Goal: Information Seeking & Learning: Learn about a topic

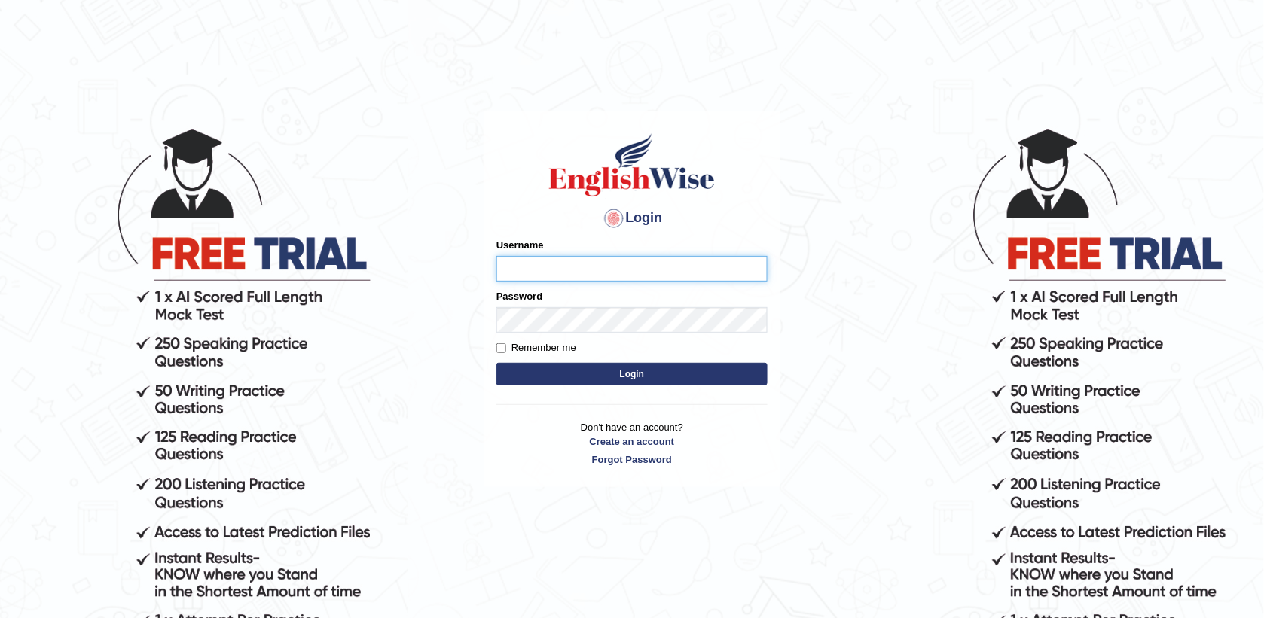
type input "sanjog1985"
click at [612, 376] on button "Login" at bounding box center [631, 374] width 271 height 23
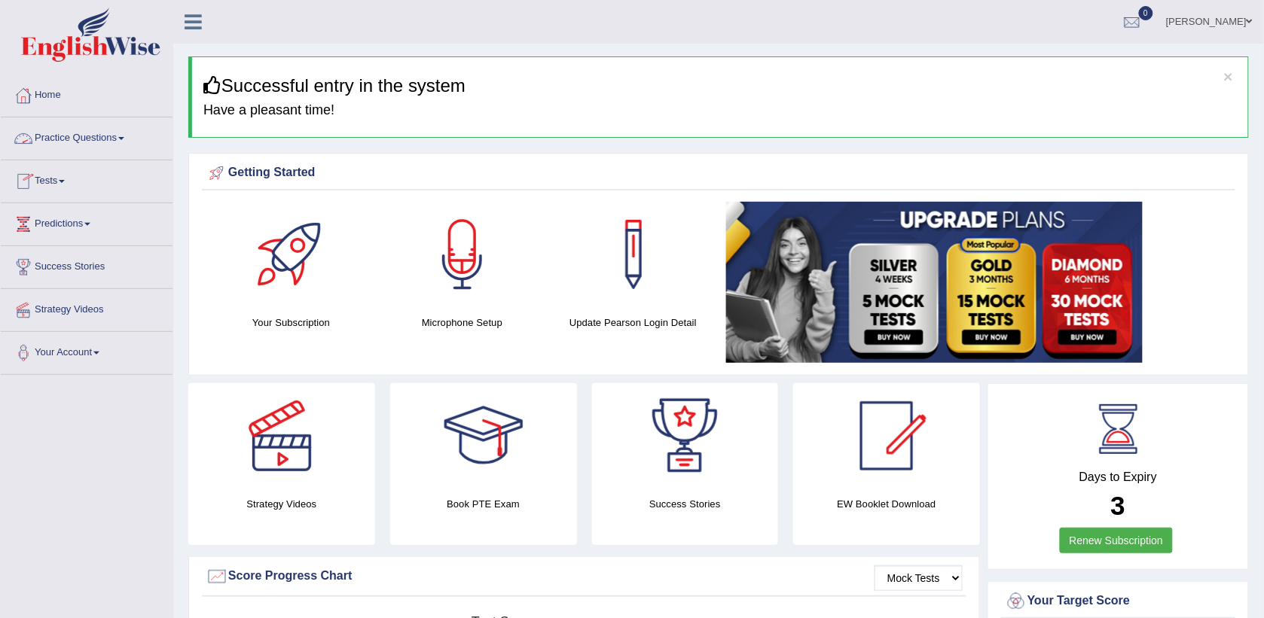
click at [69, 137] on link "Practice Questions" at bounding box center [87, 136] width 172 height 38
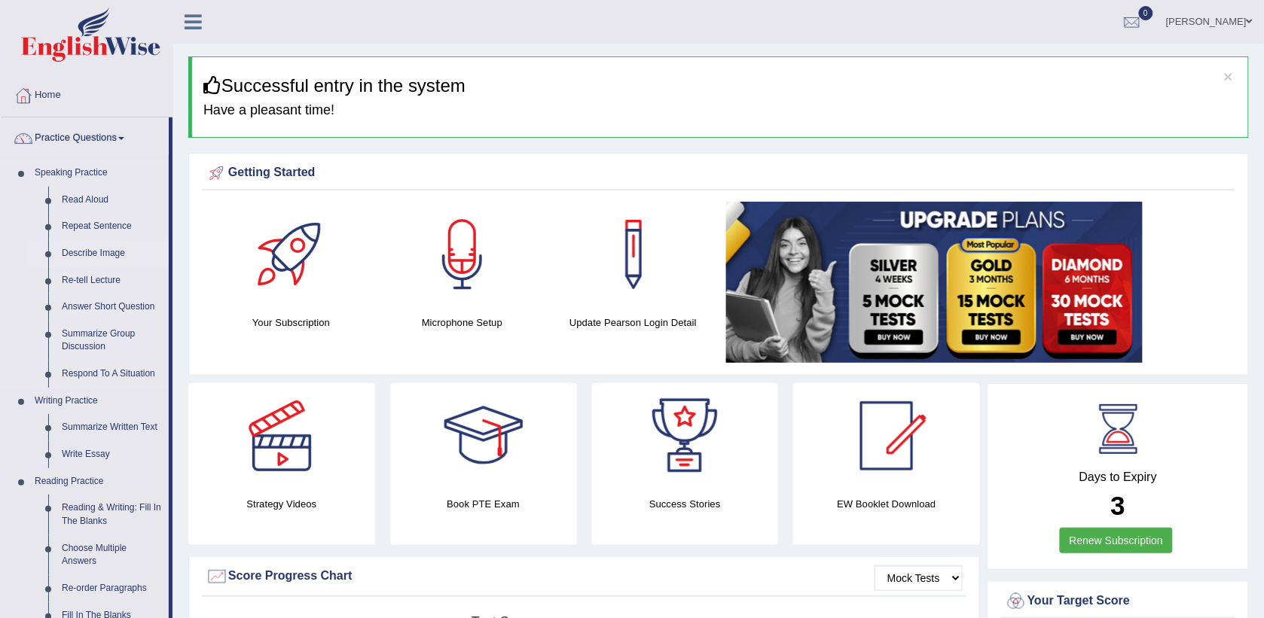
click at [90, 252] on link "Describe Image" at bounding box center [112, 253] width 114 height 27
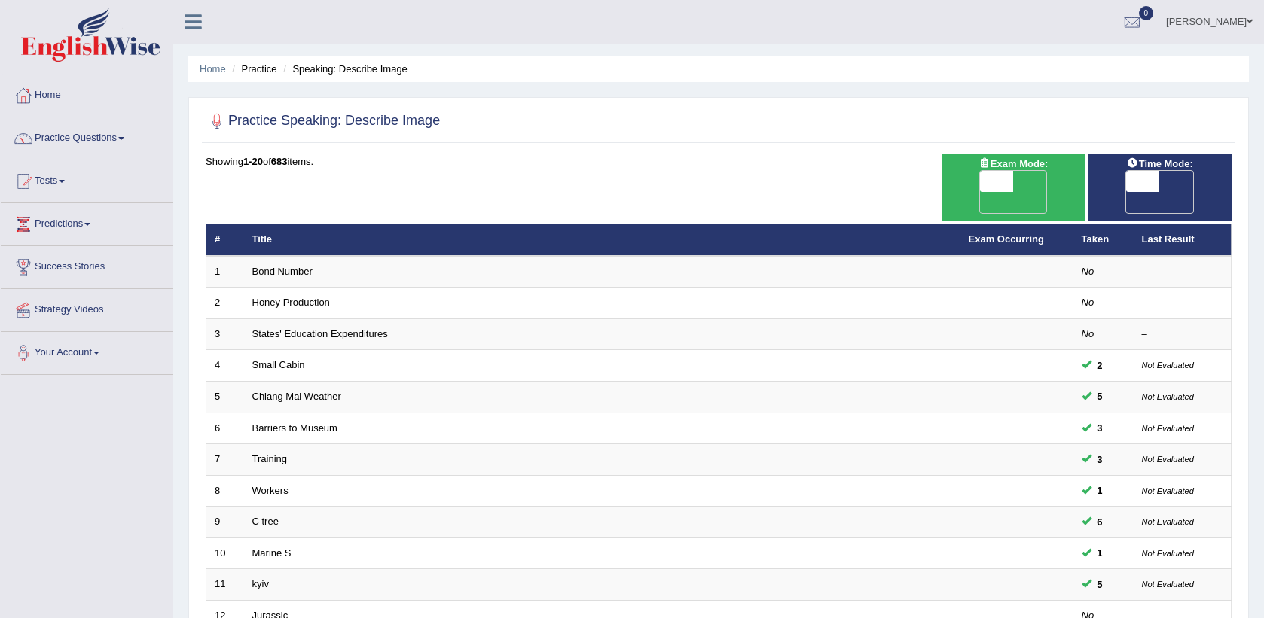
scroll to position [376, 0]
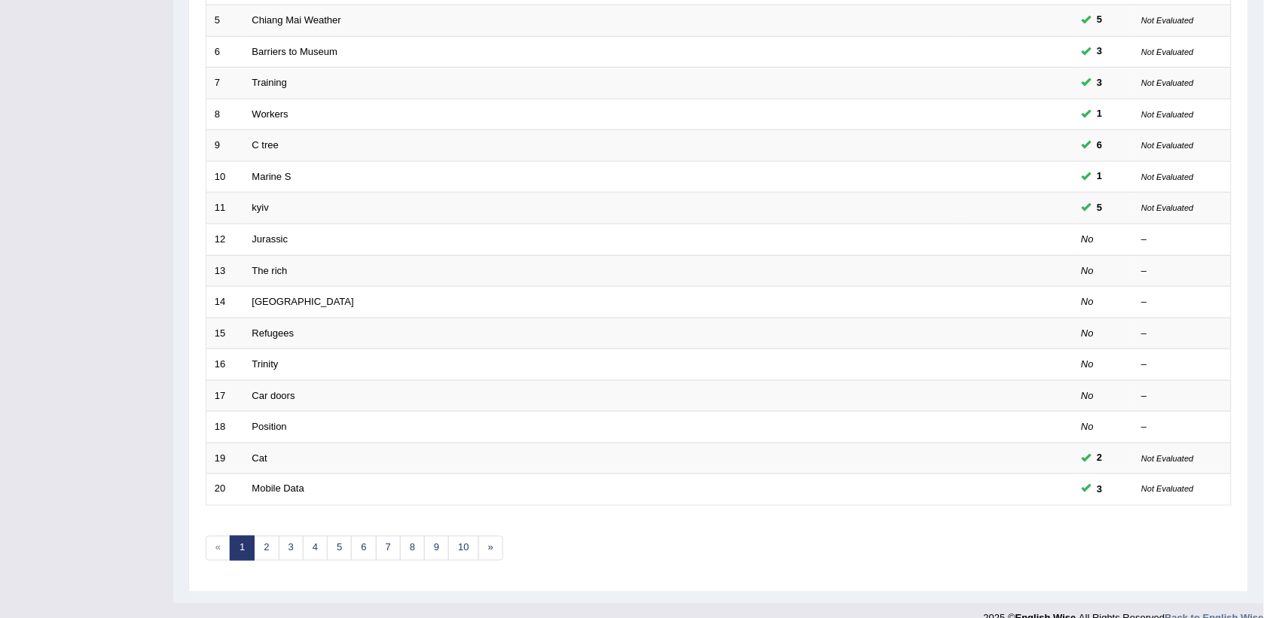
click at [261, 358] on link "Trinity" at bounding box center [265, 363] width 26 height 11
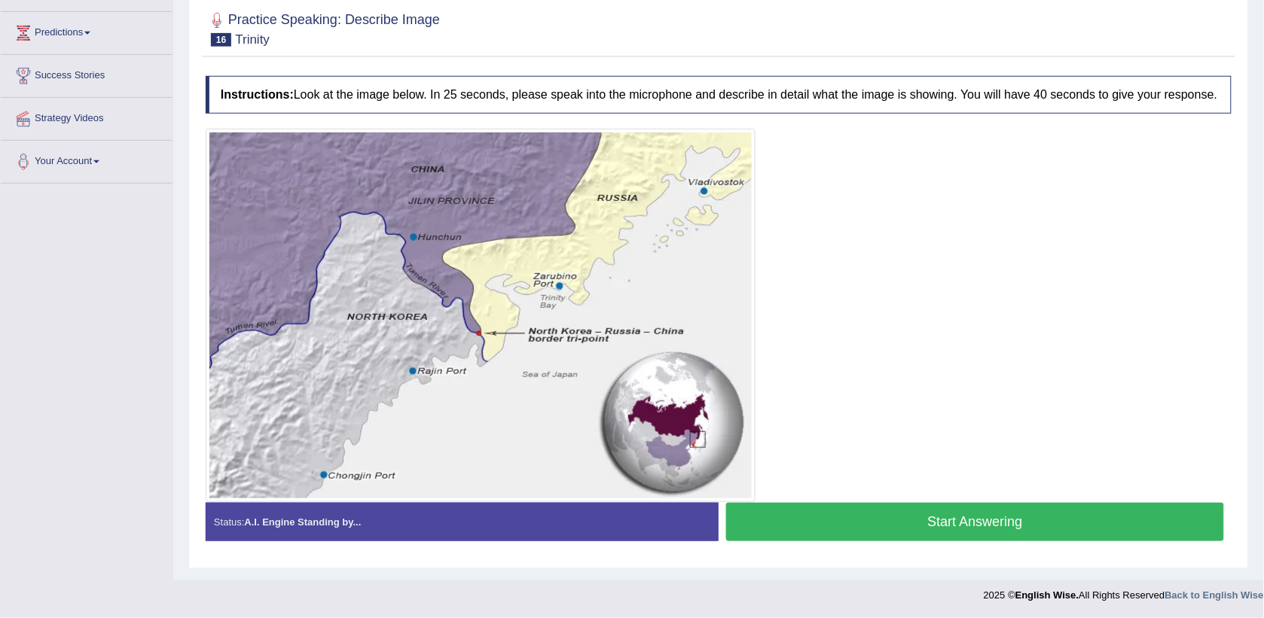
scroll to position [206, 0]
click at [897, 523] on button "Start Answering" at bounding box center [975, 522] width 498 height 38
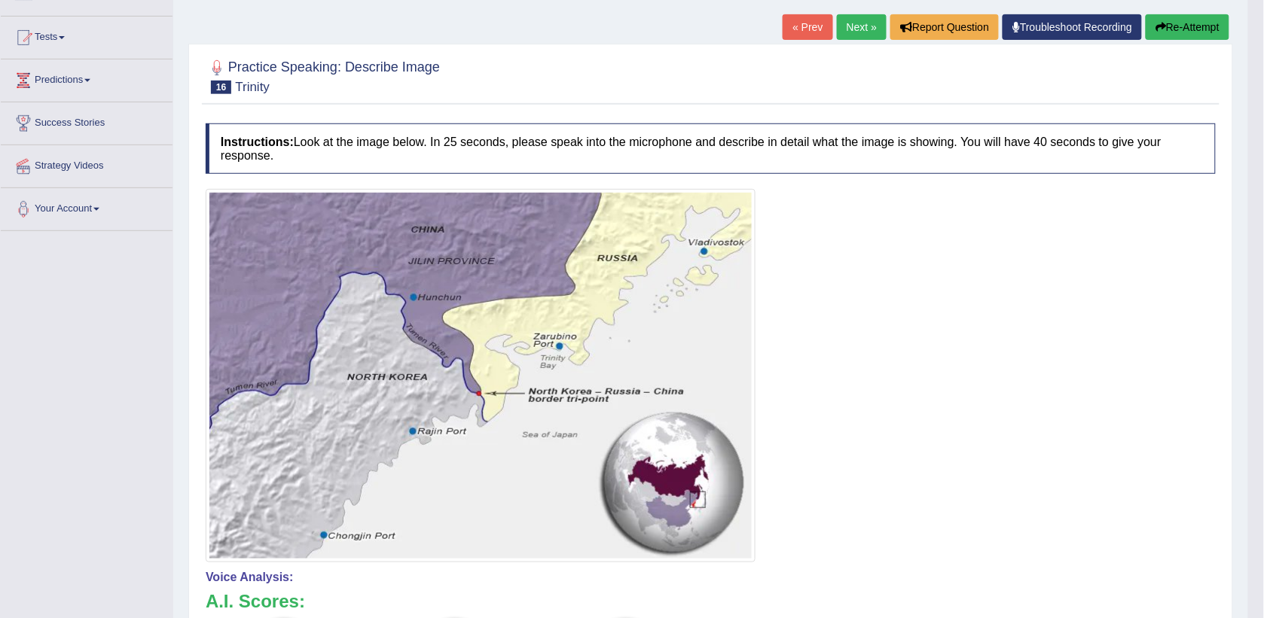
scroll to position [32, 0]
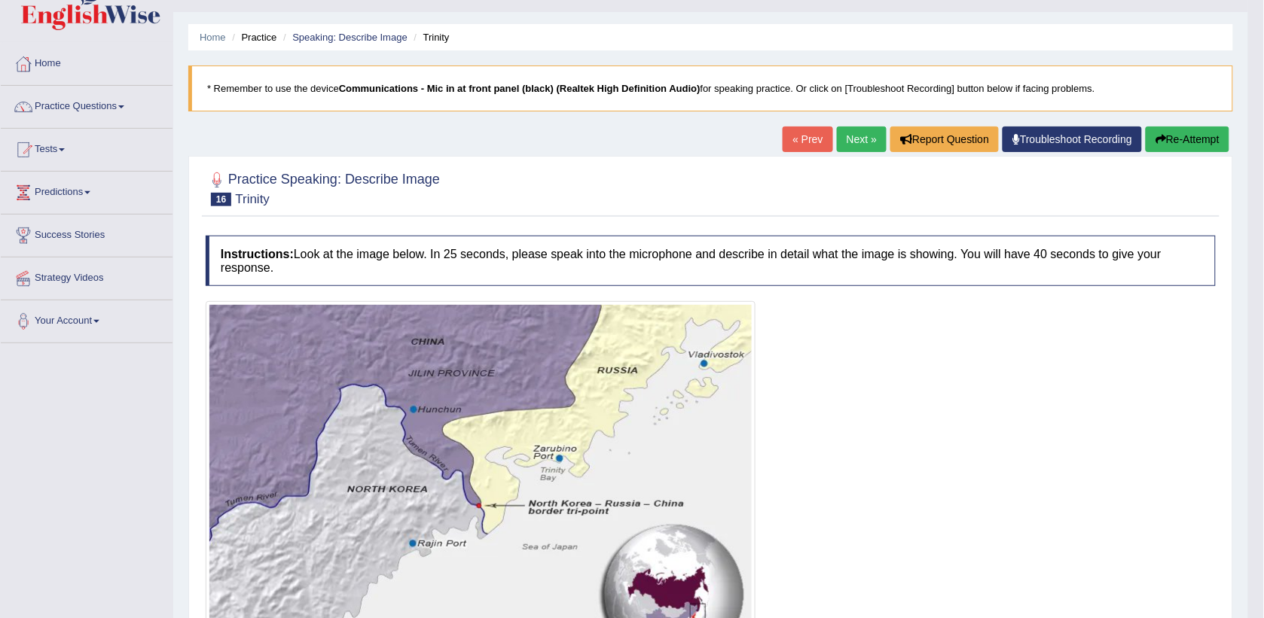
click at [789, 136] on link "« Prev" at bounding box center [807, 140] width 50 height 26
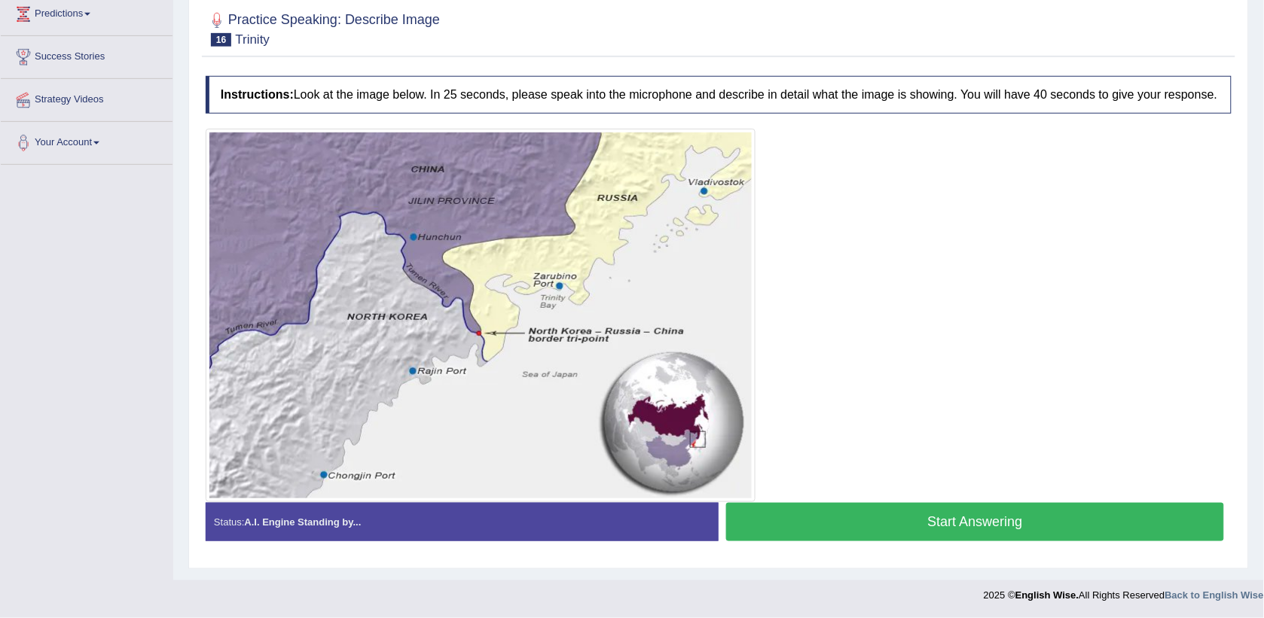
drag, startPoint x: 916, startPoint y: 521, endPoint x: 842, endPoint y: 474, distance: 88.0
click at [916, 520] on button "Start Answering" at bounding box center [975, 522] width 498 height 38
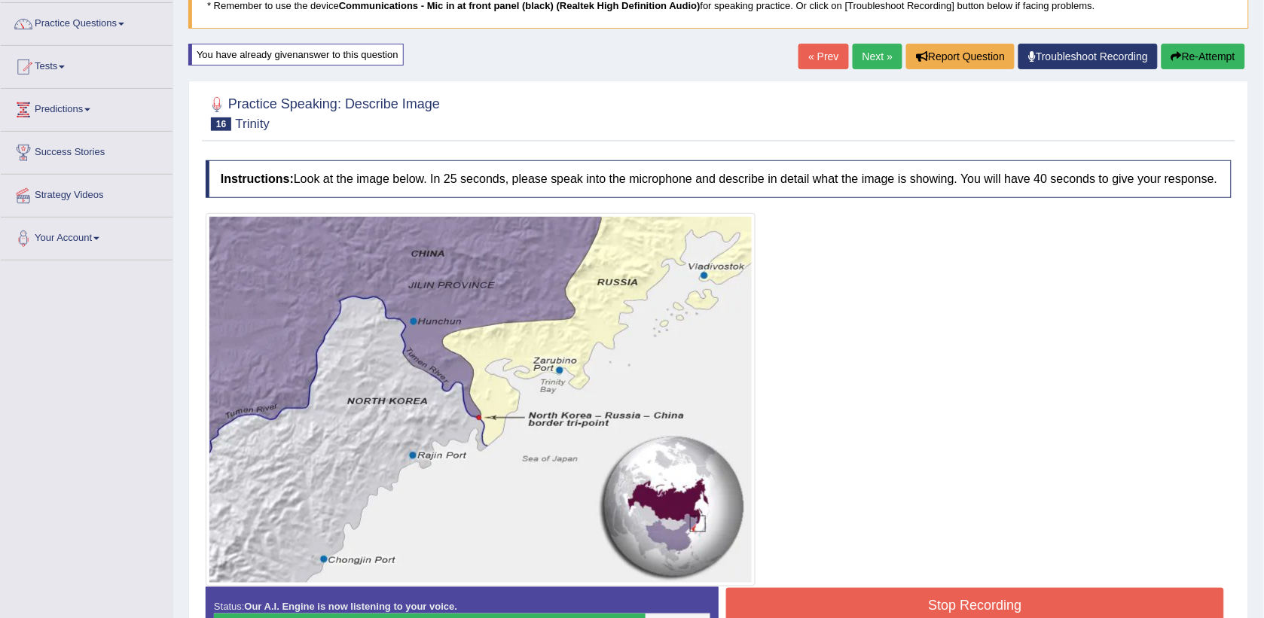
scroll to position [227, 0]
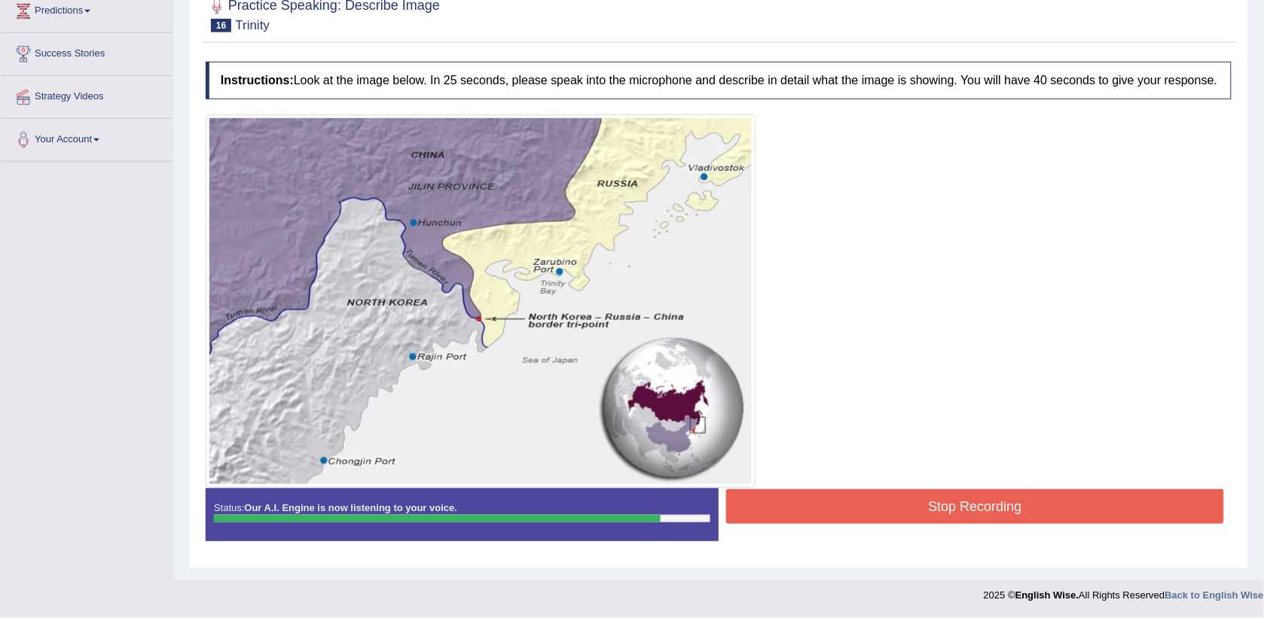
drag, startPoint x: 879, startPoint y: 504, endPoint x: 882, endPoint y: 482, distance: 22.8
click at [882, 498] on button "Stop Recording" at bounding box center [975, 506] width 498 height 35
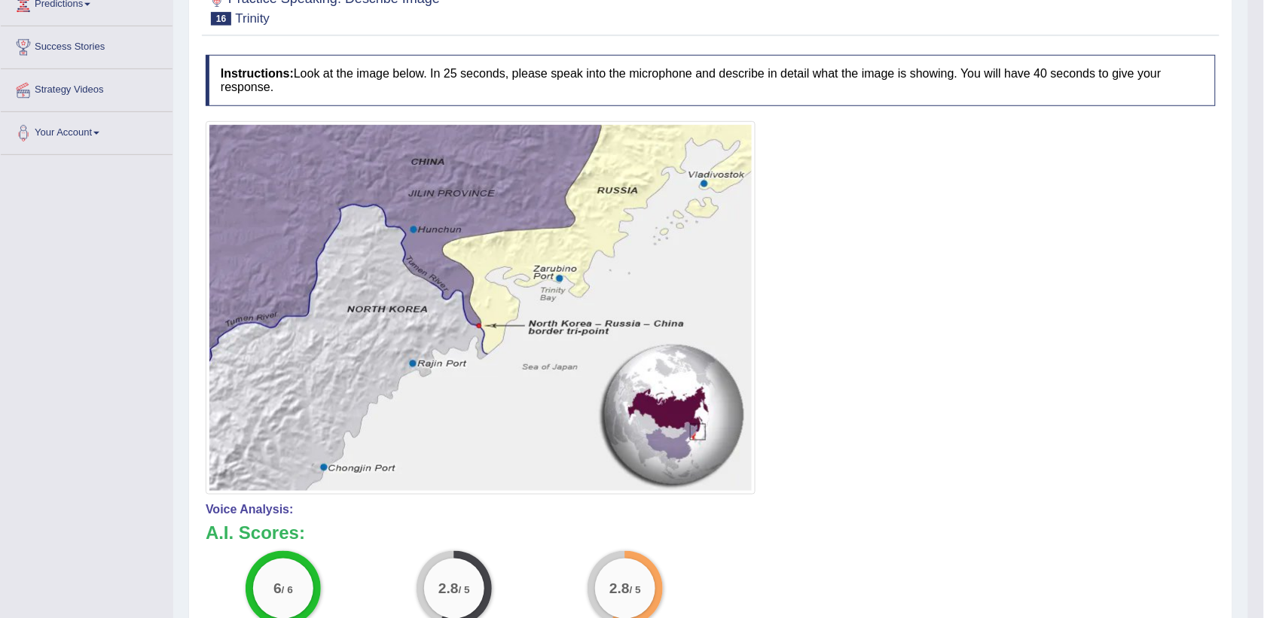
scroll to position [39, 0]
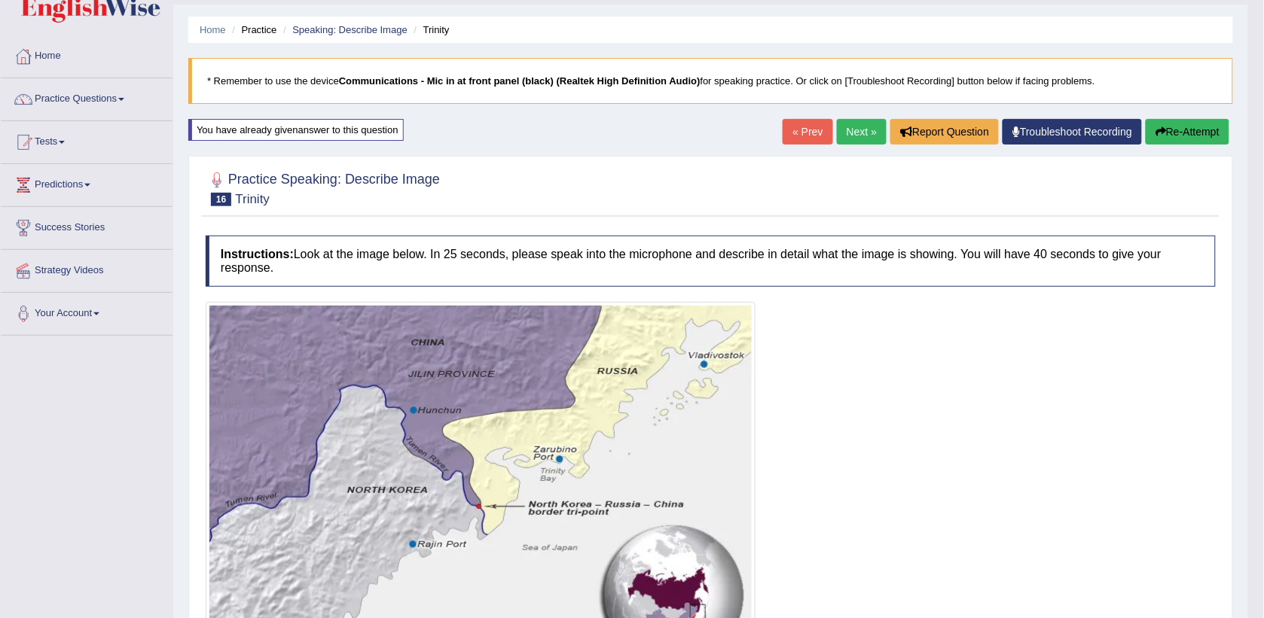
click at [800, 128] on link "« Prev" at bounding box center [807, 132] width 50 height 26
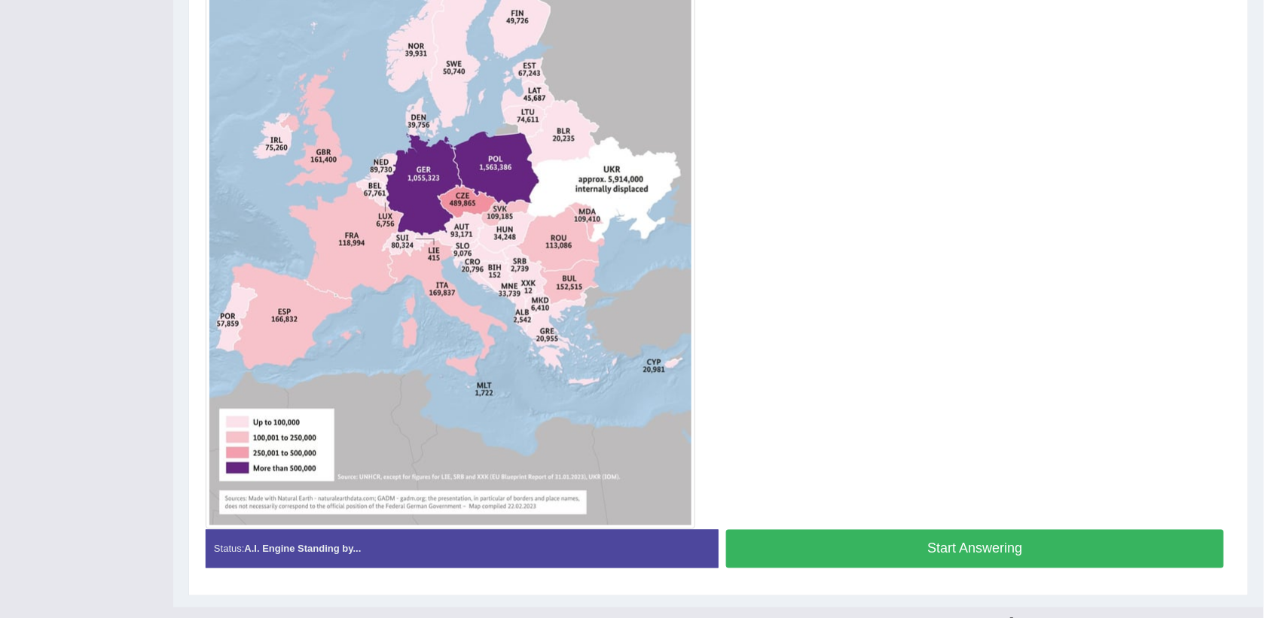
scroll to position [521, 0]
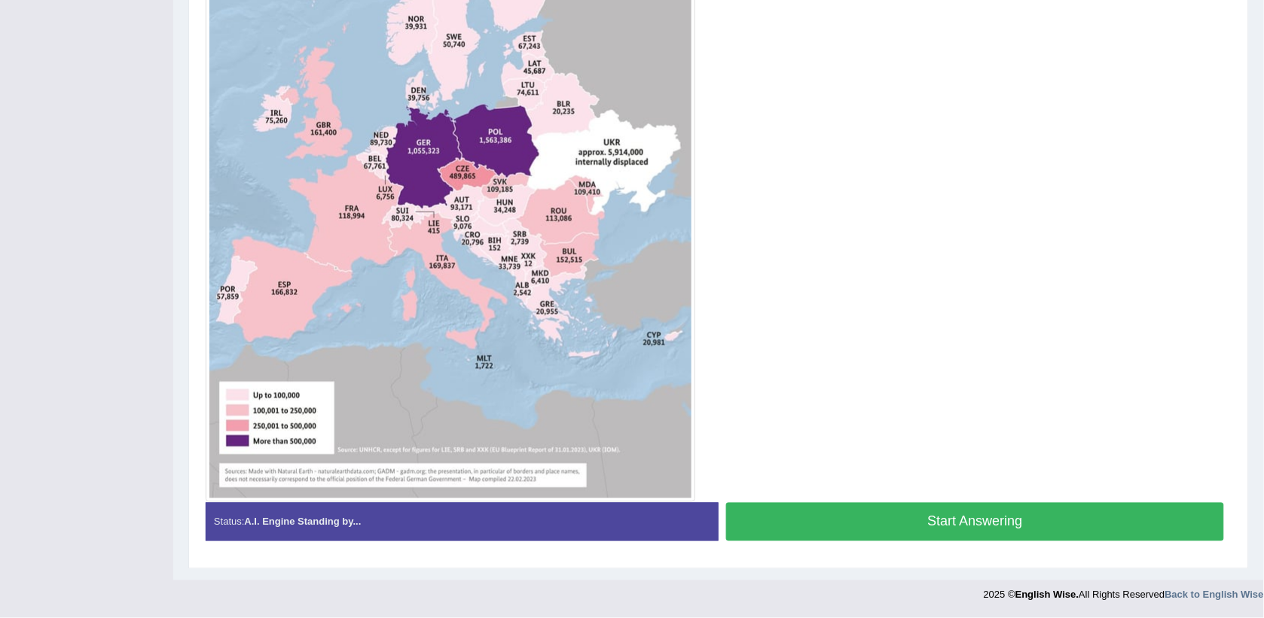
click at [955, 528] on button "Start Answering" at bounding box center [975, 522] width 498 height 38
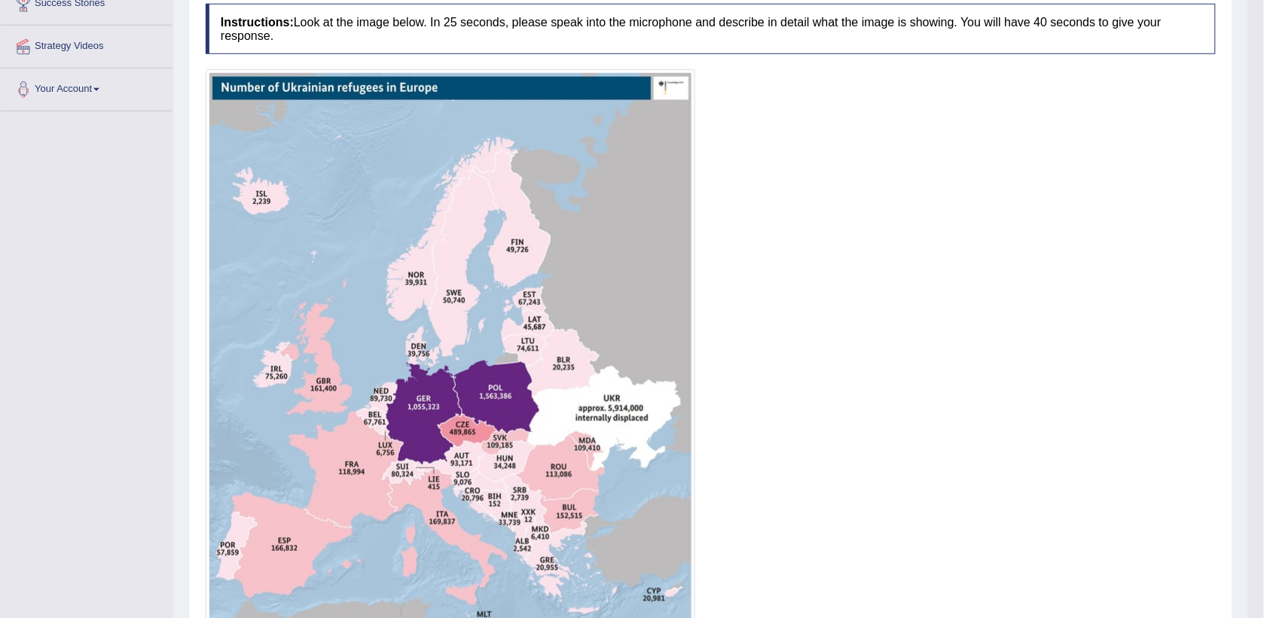
scroll to position [0, 0]
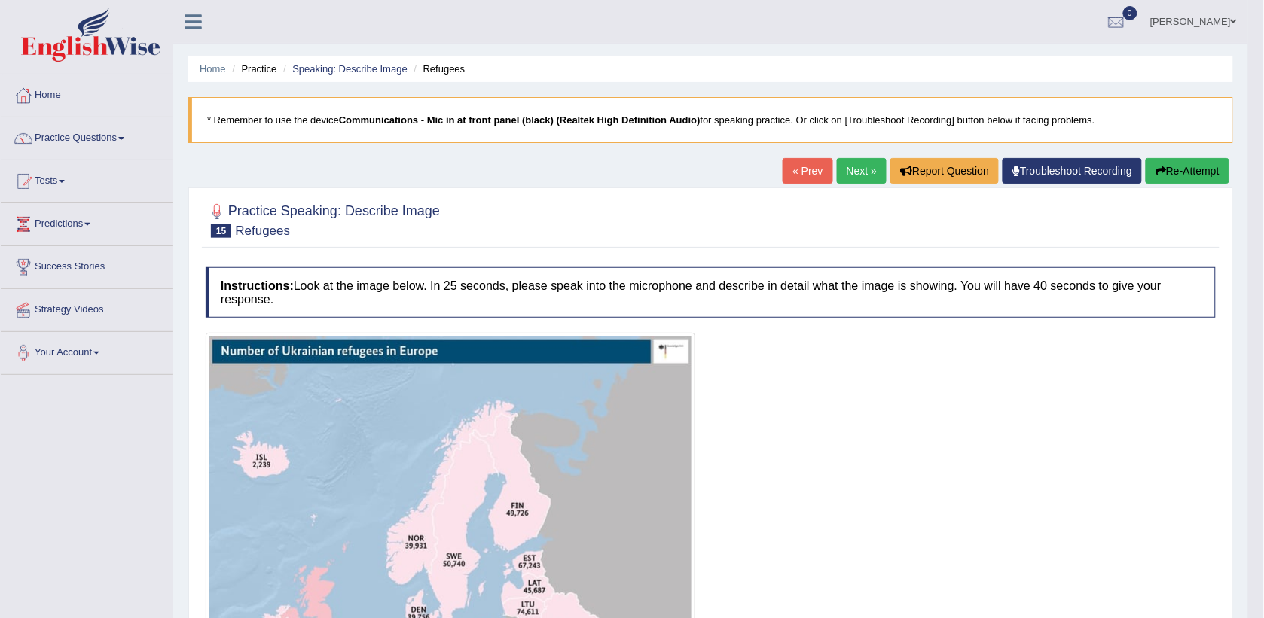
click at [845, 171] on link "Next »" at bounding box center [862, 171] width 50 height 26
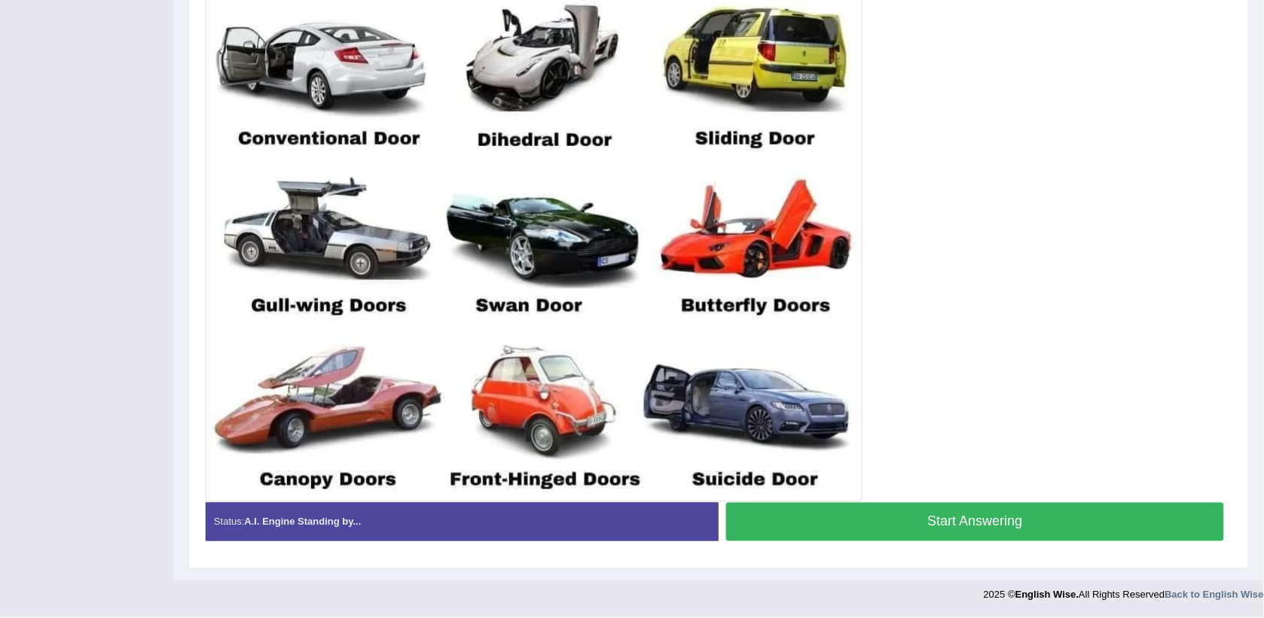
scroll to position [409, 0]
click at [887, 520] on button "Start Answering" at bounding box center [975, 522] width 498 height 38
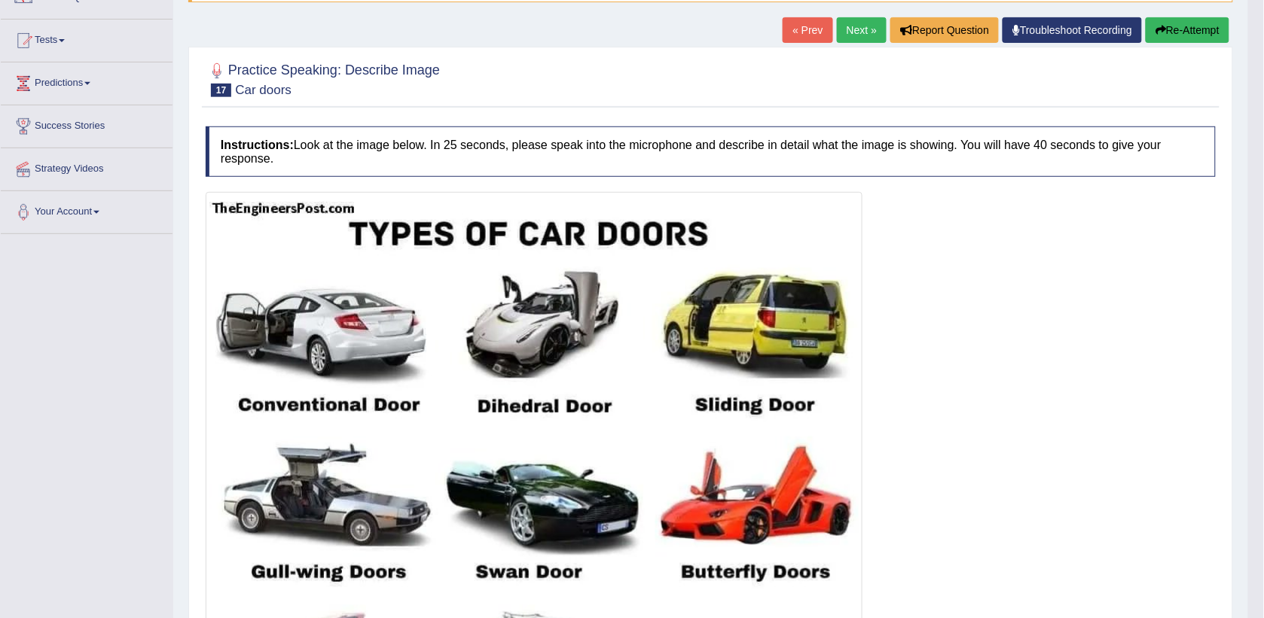
scroll to position [0, 0]
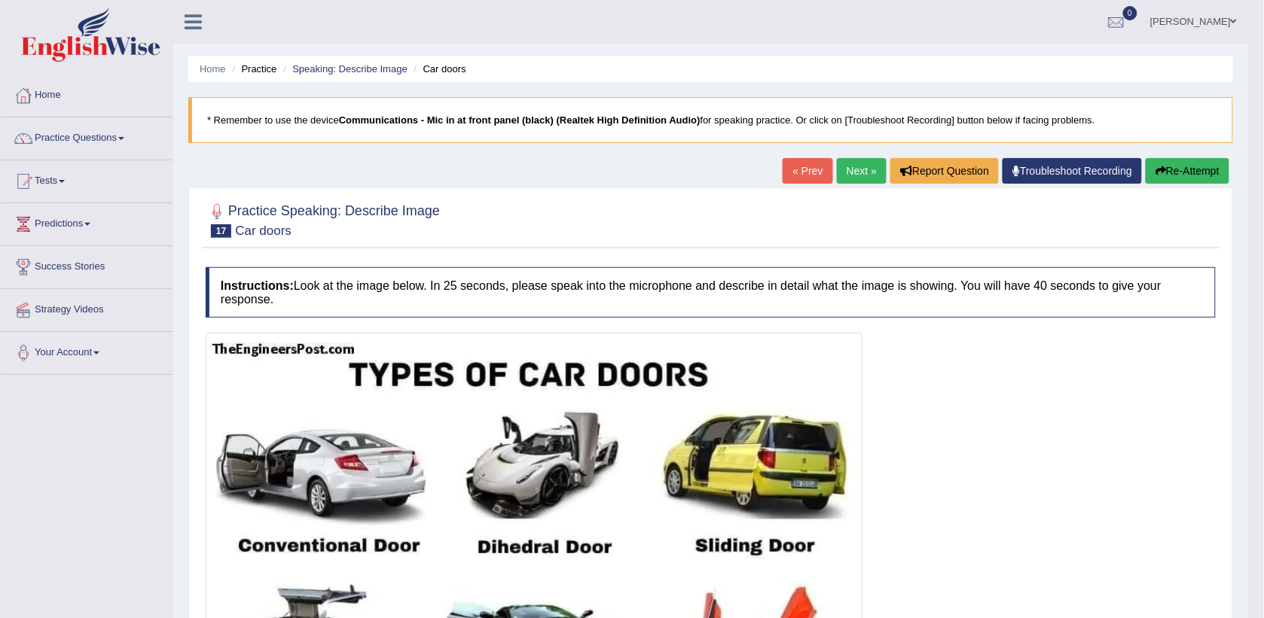
click at [809, 170] on link "« Prev" at bounding box center [807, 171] width 50 height 26
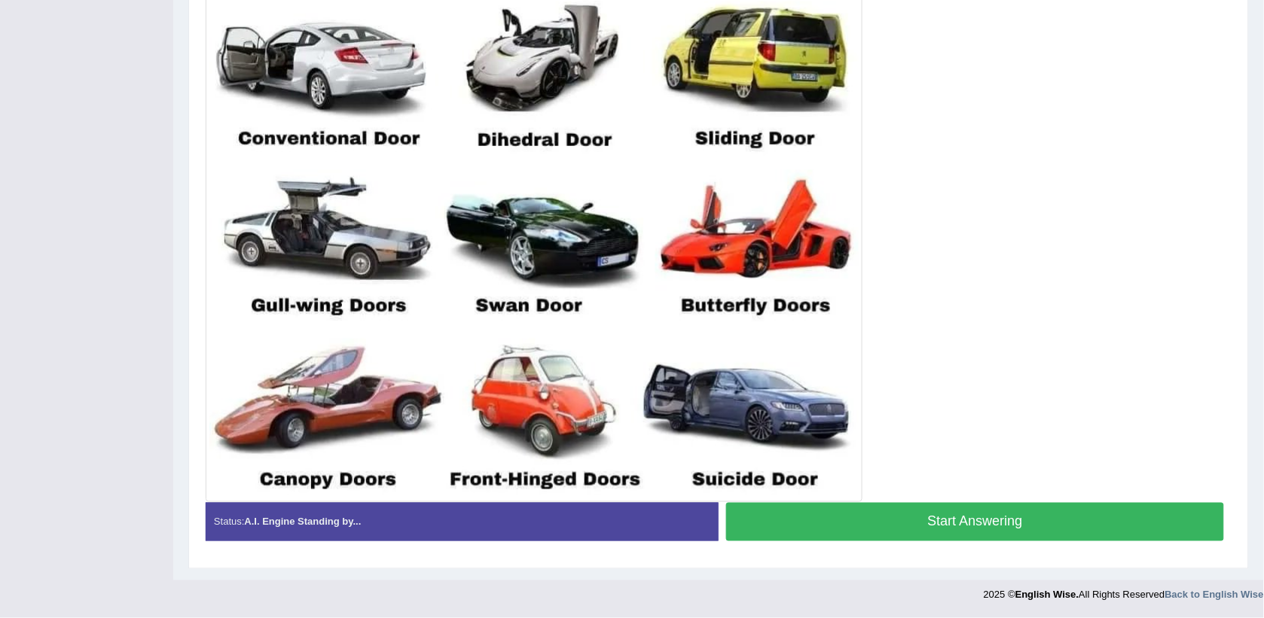
click at [950, 523] on button "Start Answering" at bounding box center [975, 522] width 498 height 38
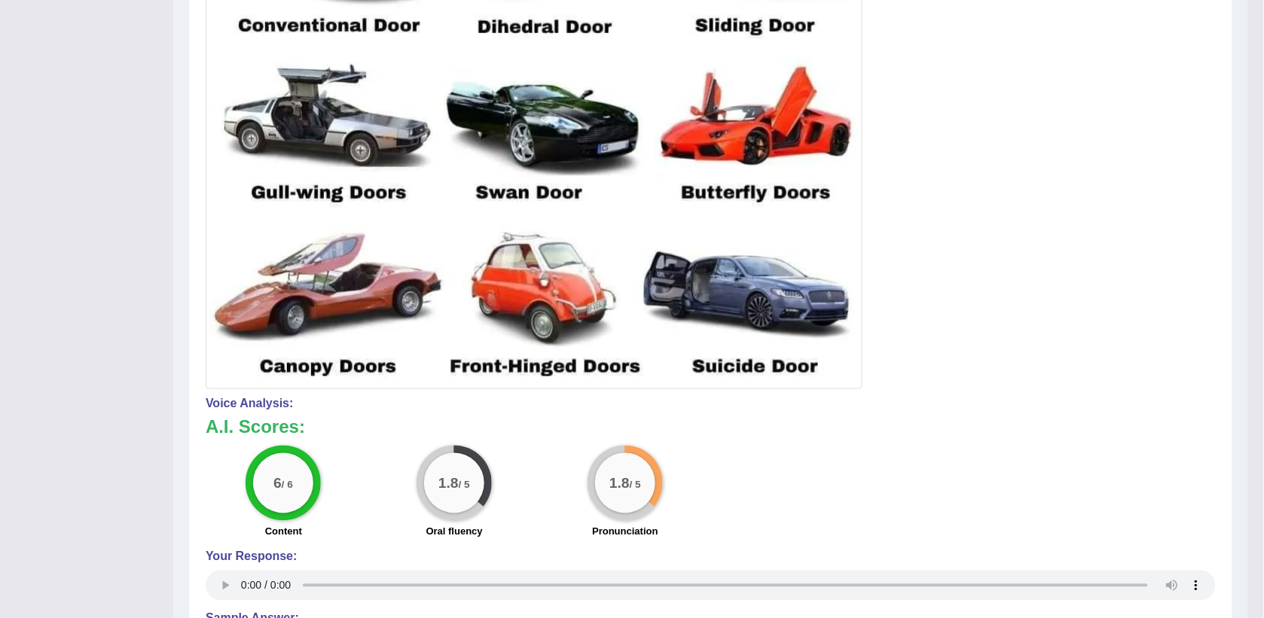
scroll to position [148, 0]
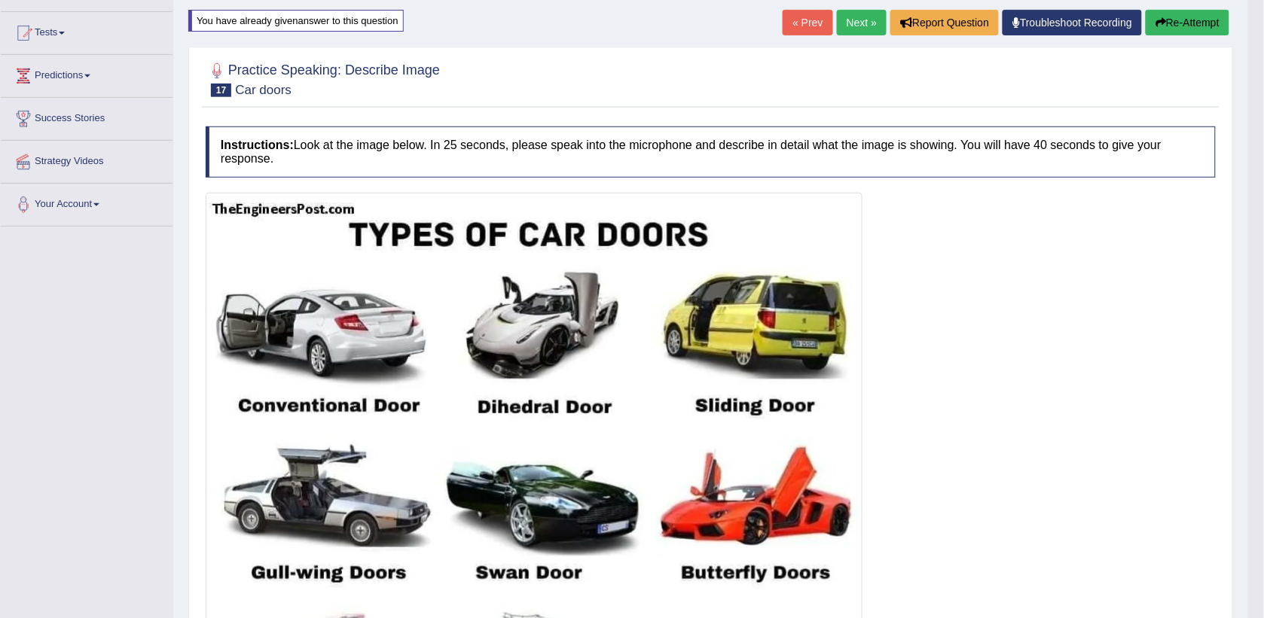
click at [799, 30] on link "« Prev" at bounding box center [807, 23] width 50 height 26
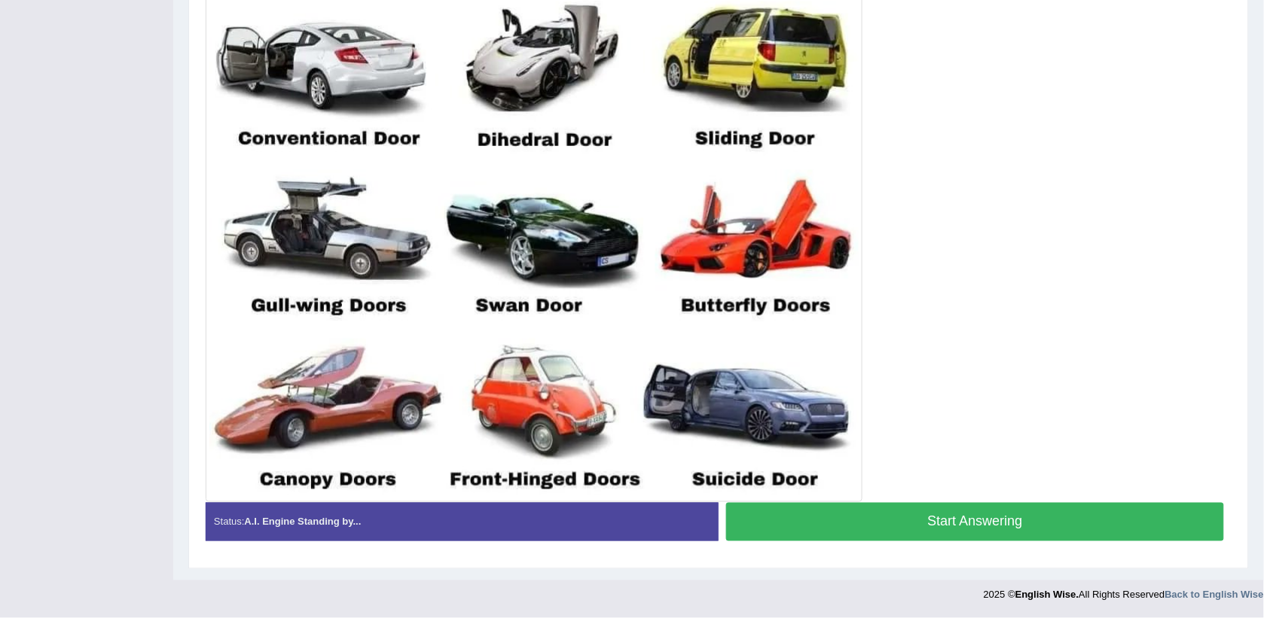
drag, startPoint x: 1005, startPoint y: 516, endPoint x: 992, endPoint y: 509, distance: 14.5
click at [1003, 514] on button "Start Answering" at bounding box center [975, 522] width 498 height 38
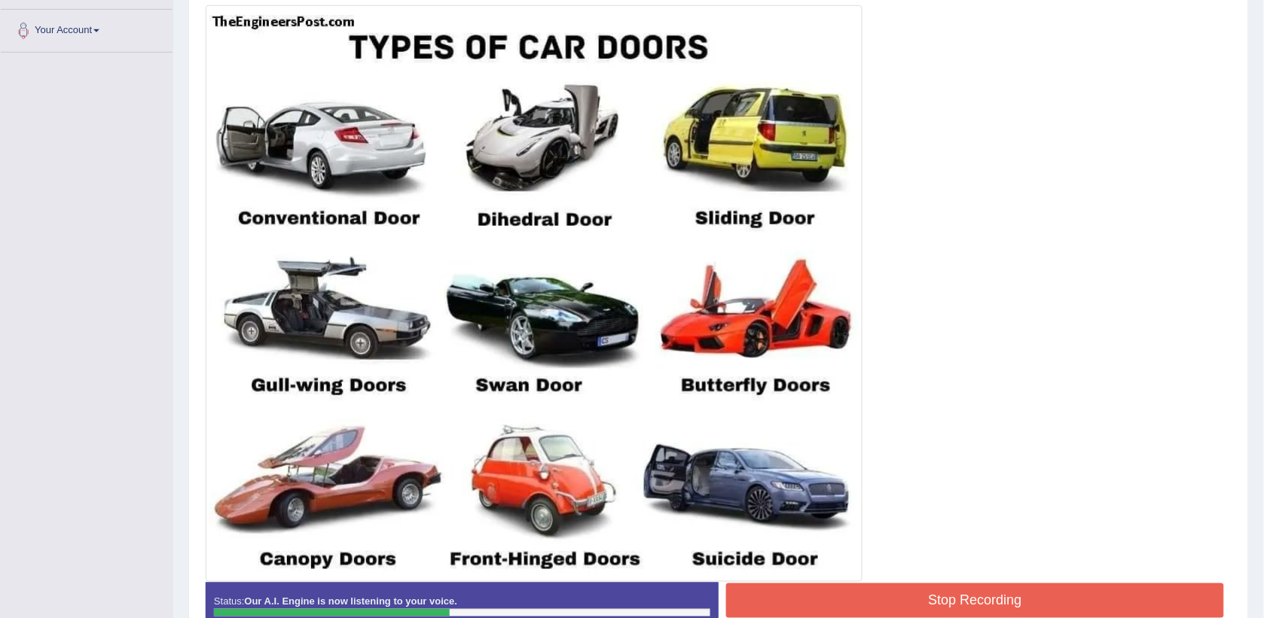
scroll to position [431, 0]
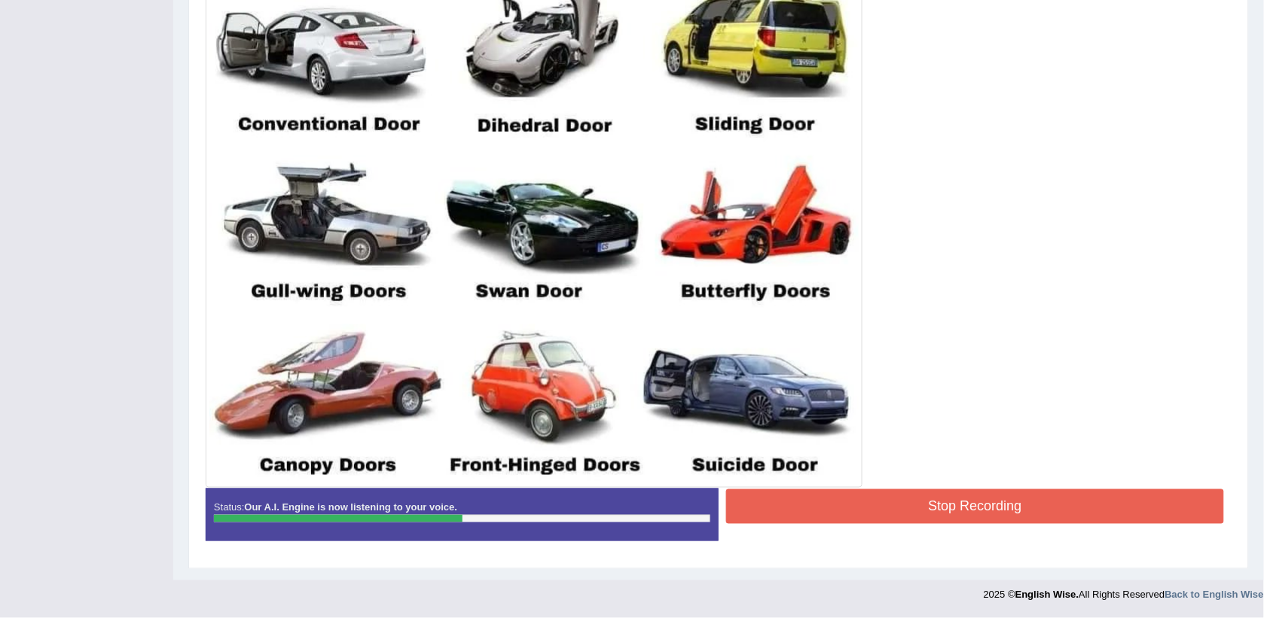
click at [849, 522] on button "Stop Recording" at bounding box center [975, 506] width 498 height 35
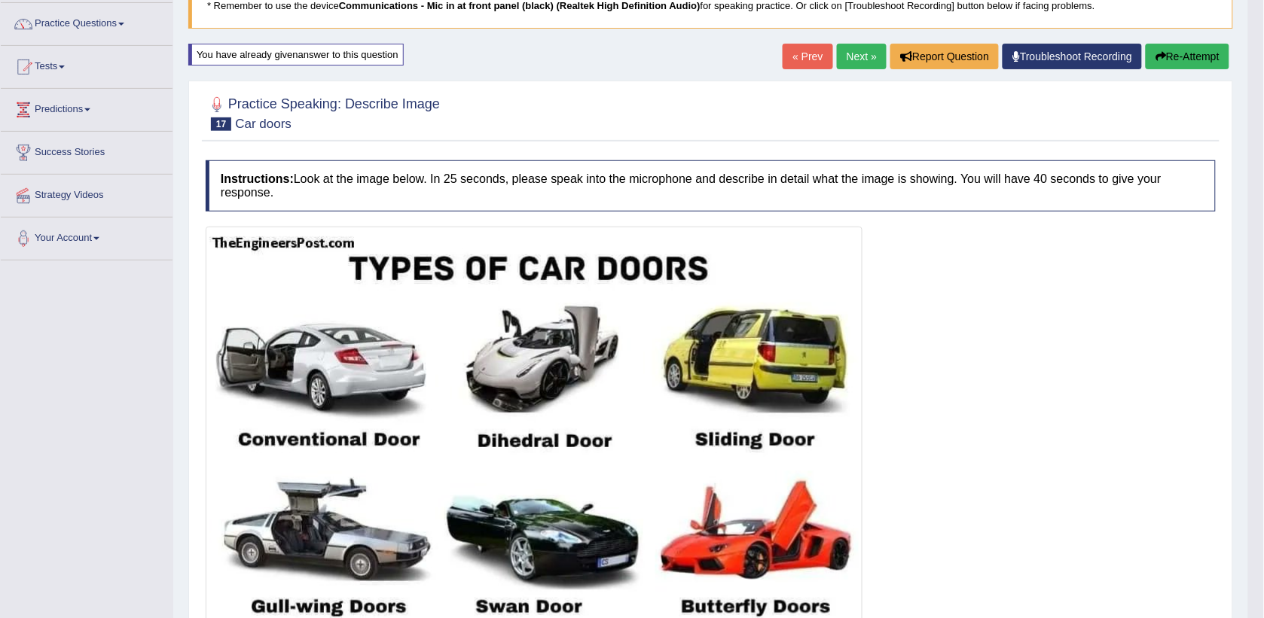
scroll to position [54, 0]
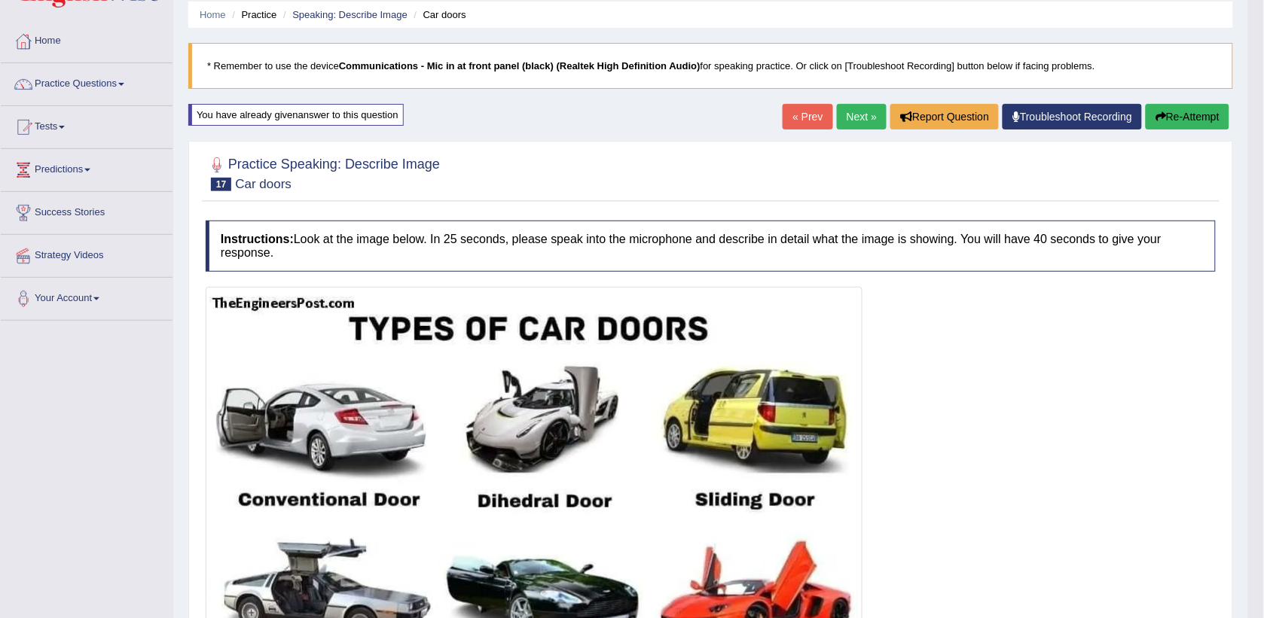
click at [803, 111] on link "« Prev" at bounding box center [807, 117] width 50 height 26
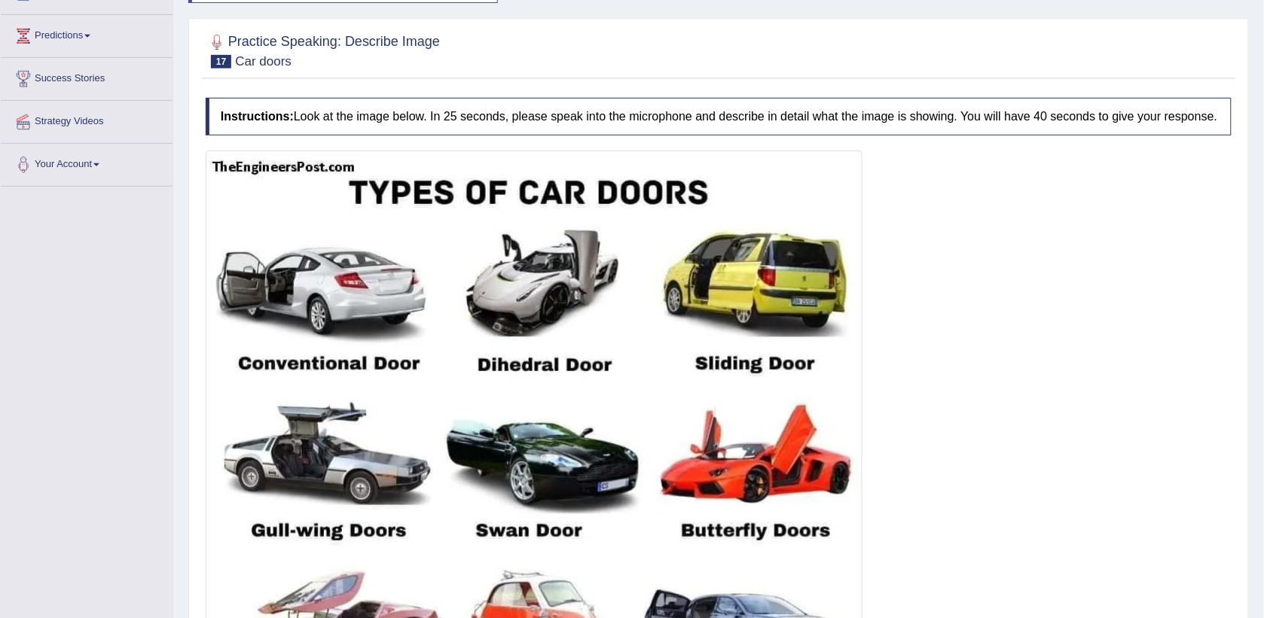
scroll to position [428, 0]
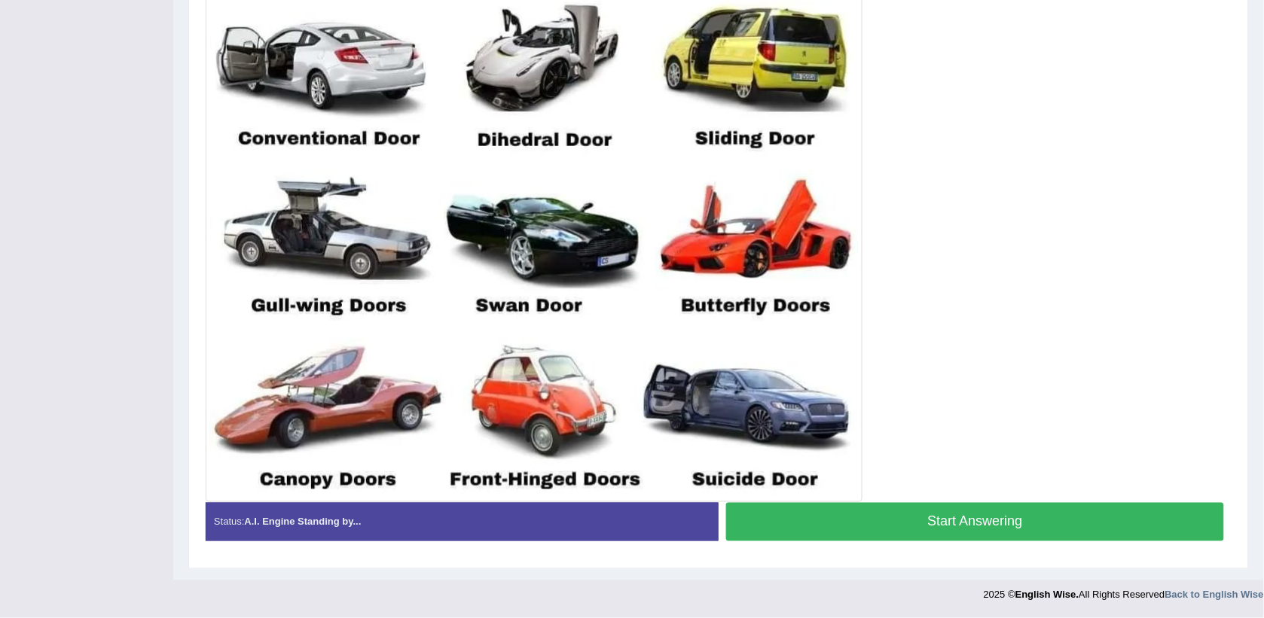
click at [916, 531] on button "Start Answering" at bounding box center [975, 522] width 498 height 38
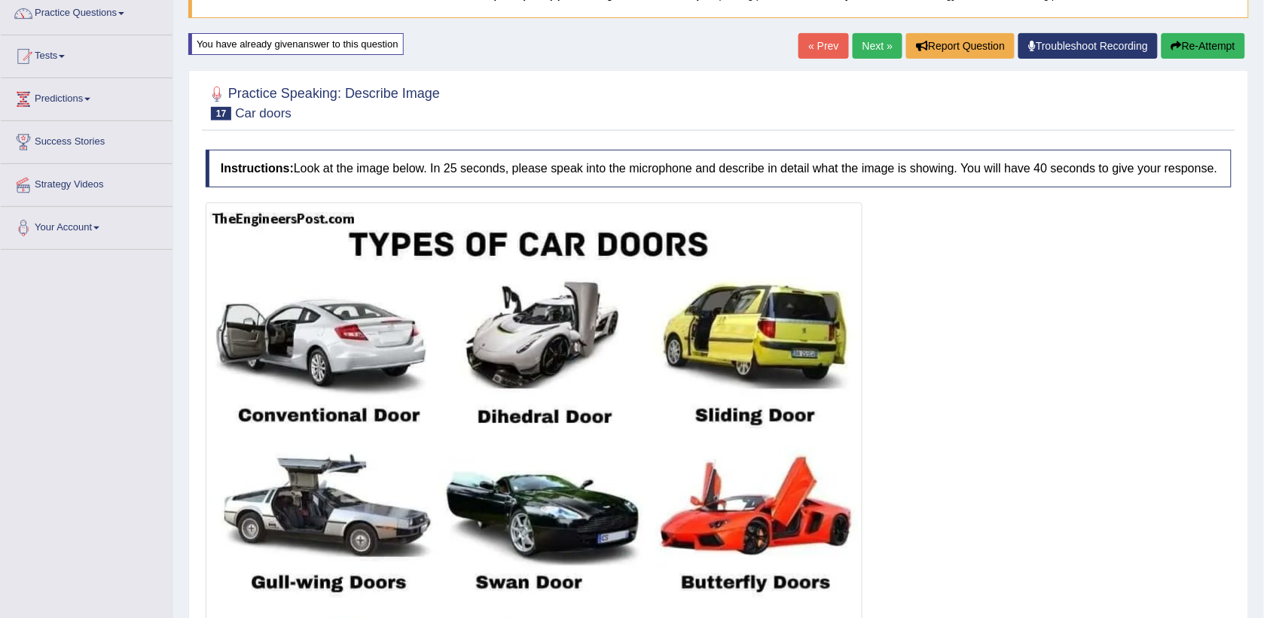
scroll to position [322, 0]
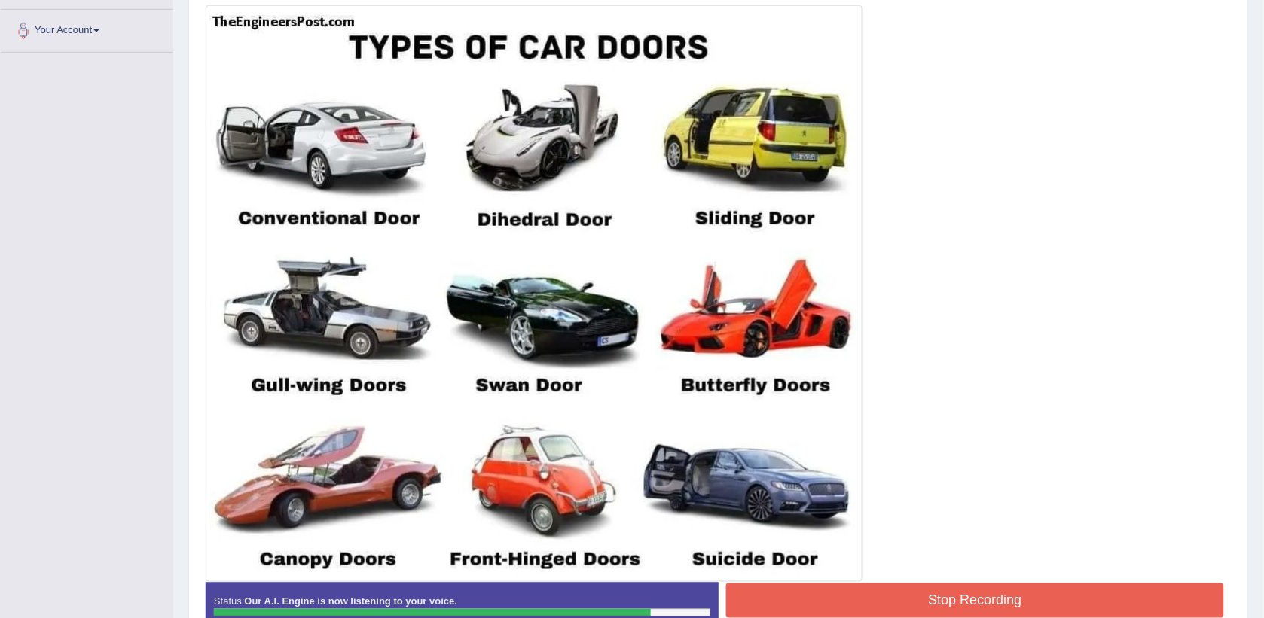
click at [916, 608] on button "Stop Recording" at bounding box center [975, 601] width 498 height 35
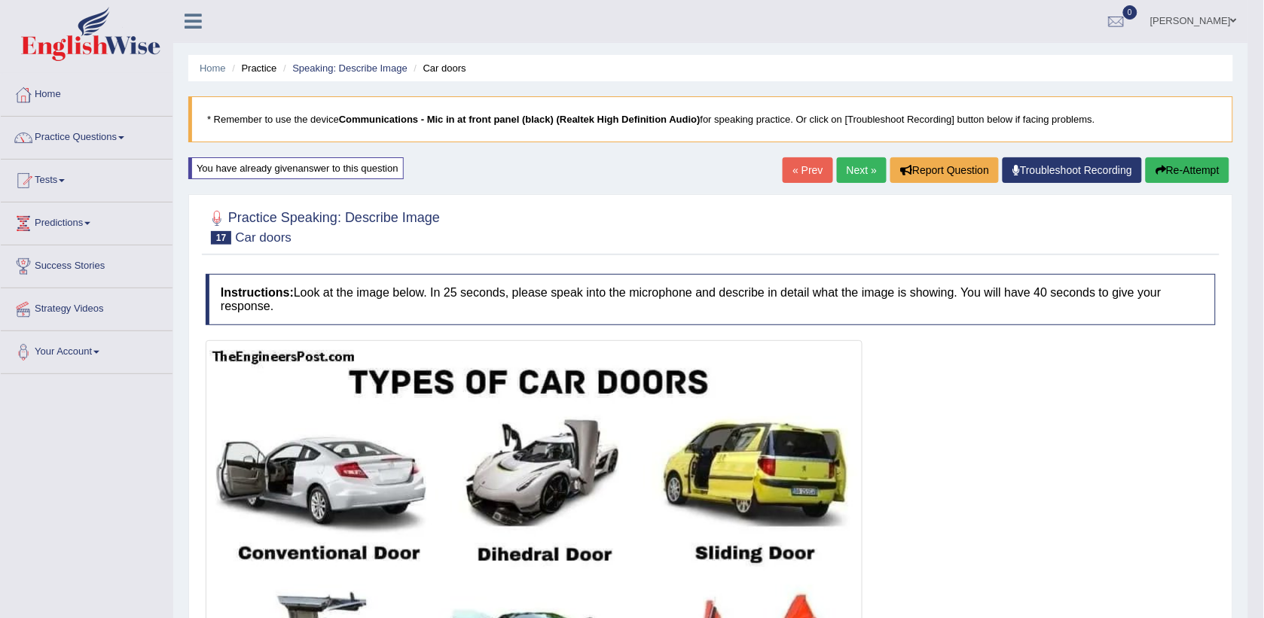
scroll to position [0, 0]
click at [70, 139] on link "Practice Questions" at bounding box center [87, 136] width 172 height 38
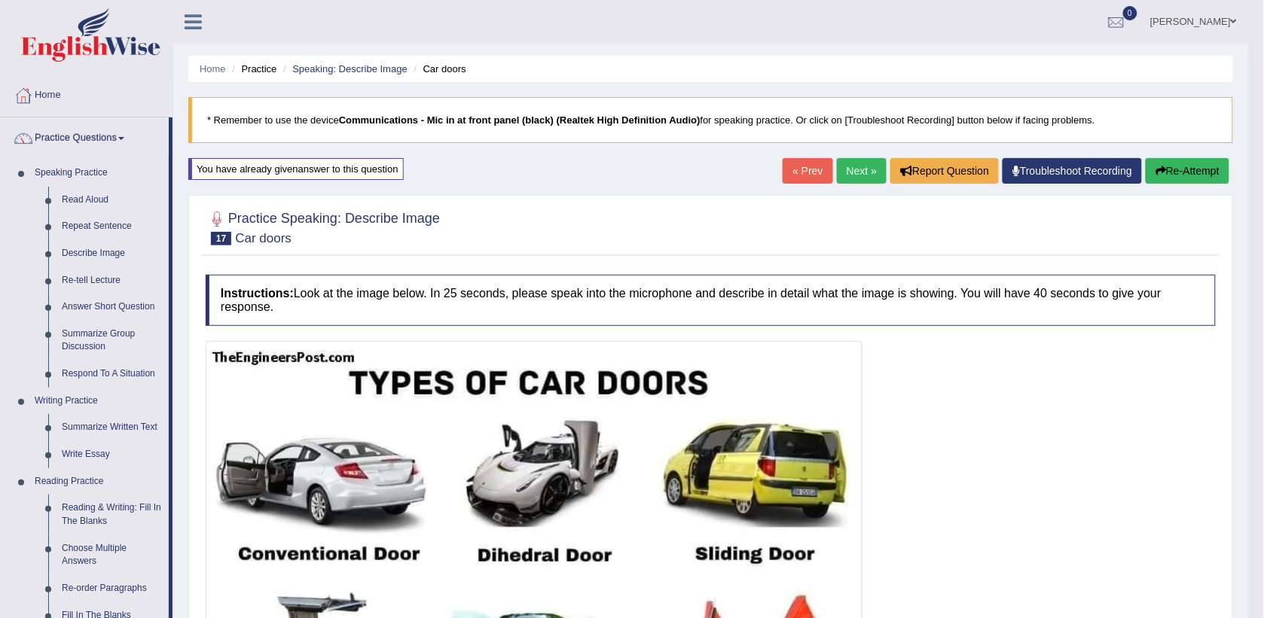
click at [845, 168] on link "Next »" at bounding box center [862, 171] width 50 height 26
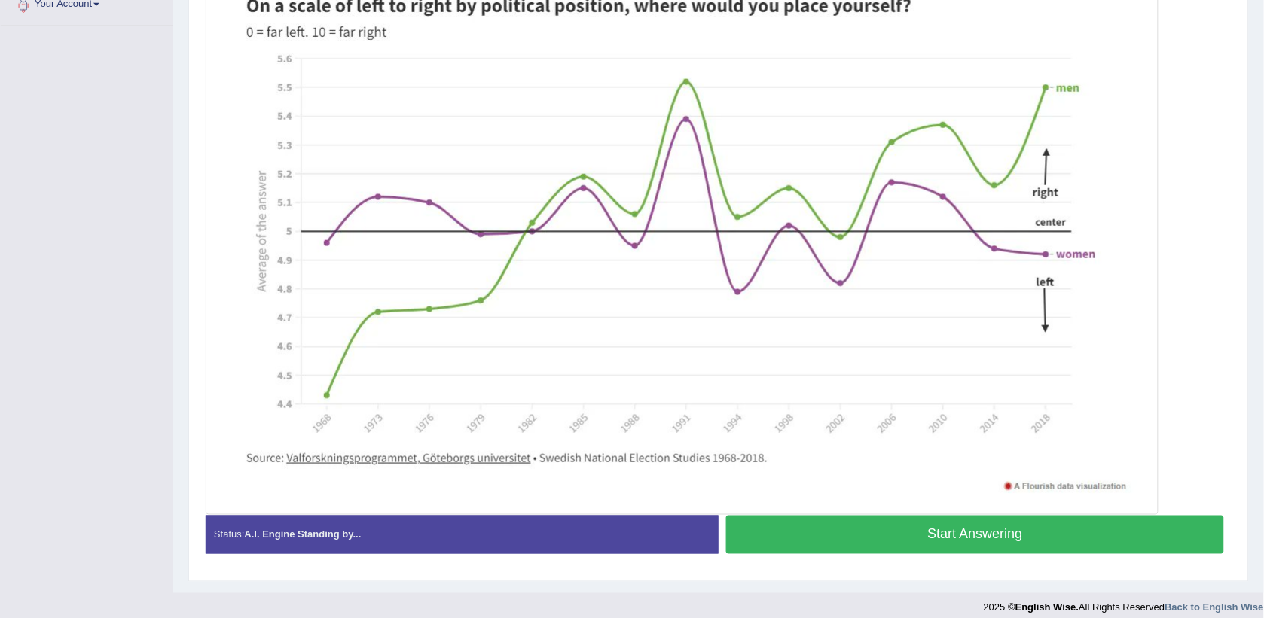
scroll to position [376, 0]
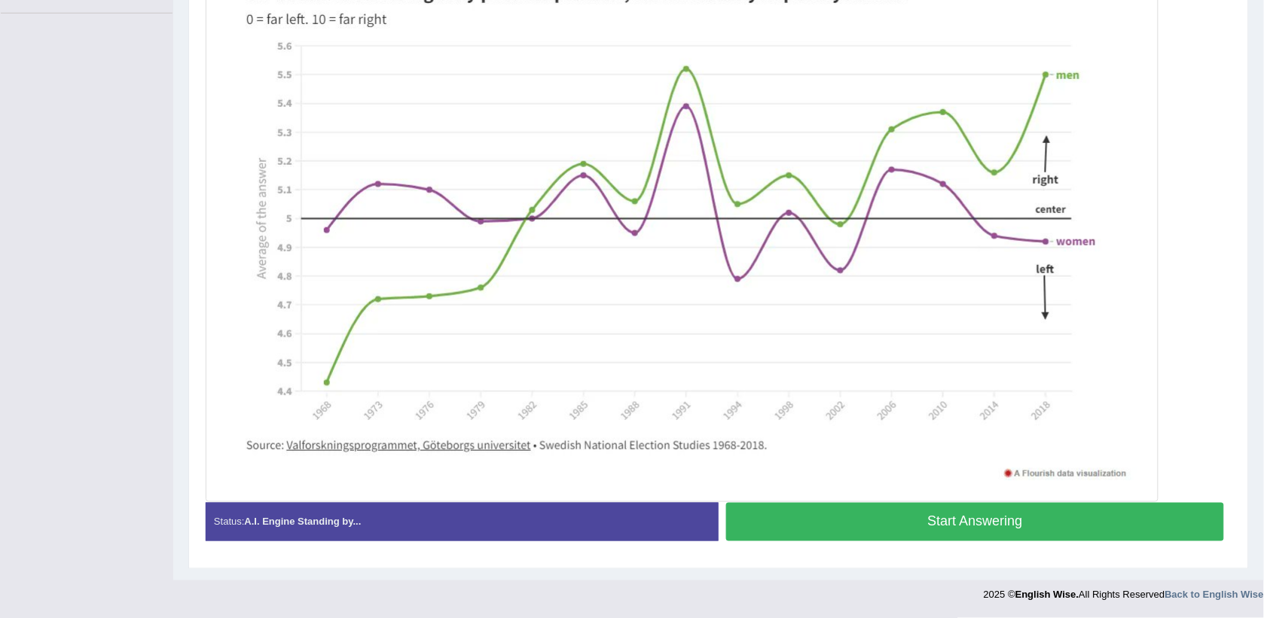
click at [912, 522] on button "Start Answering" at bounding box center [975, 522] width 498 height 38
